Goal: Book appointment/travel/reservation

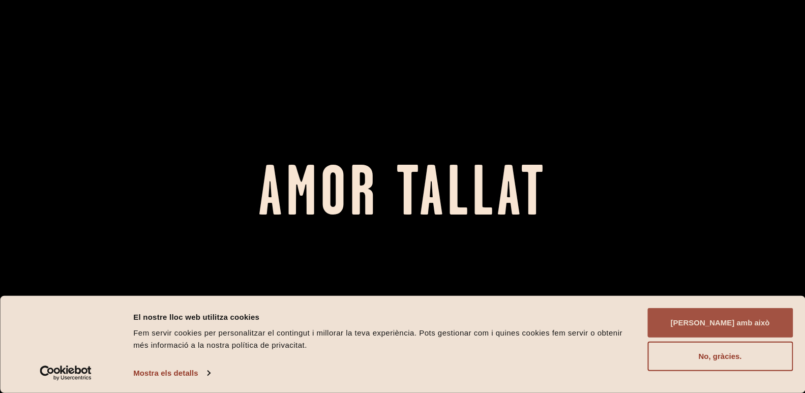
click at [732, 316] on button "[PERSON_NAME] amb això" at bounding box center [721, 323] width 146 height 30
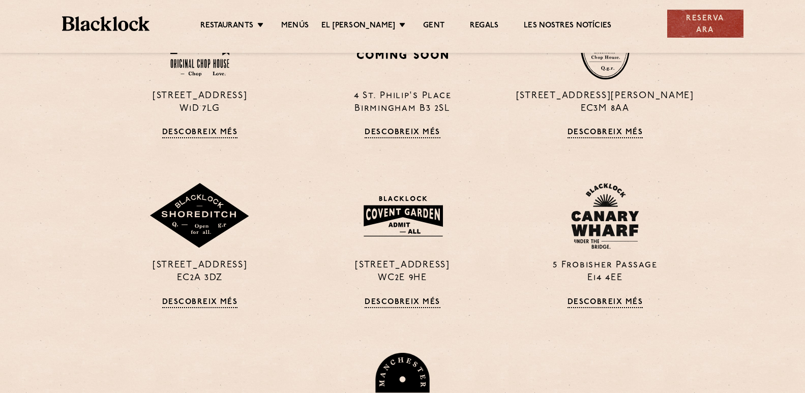
scroll to position [814, 0]
click at [383, 262] on font "[STREET_ADDRESS]" at bounding box center [402, 266] width 95 height 9
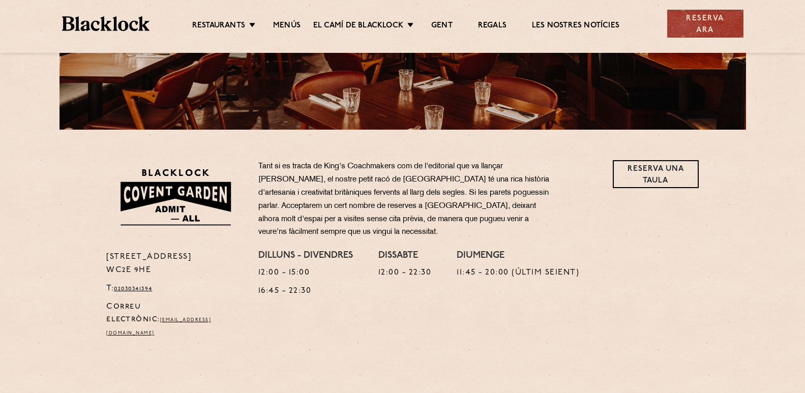
scroll to position [254, 0]
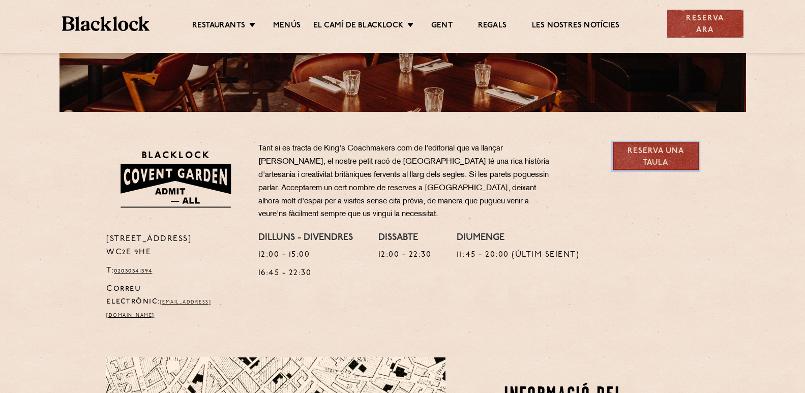
click at [650, 154] on font "Reserva una taula" at bounding box center [656, 157] width 56 height 19
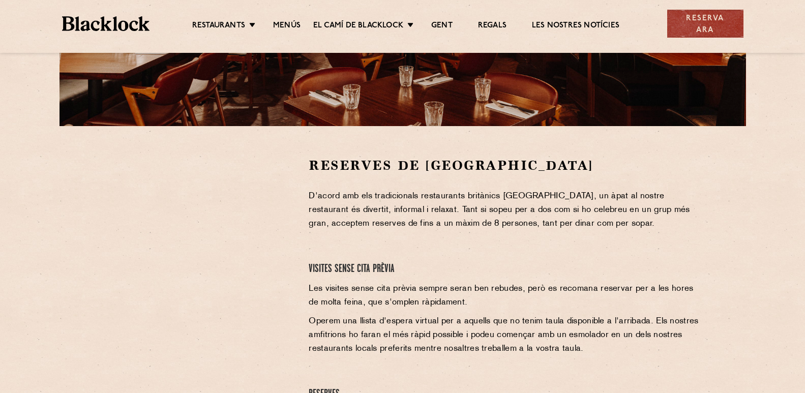
scroll to position [254, 0]
